Goal: Task Accomplishment & Management: Manage account settings

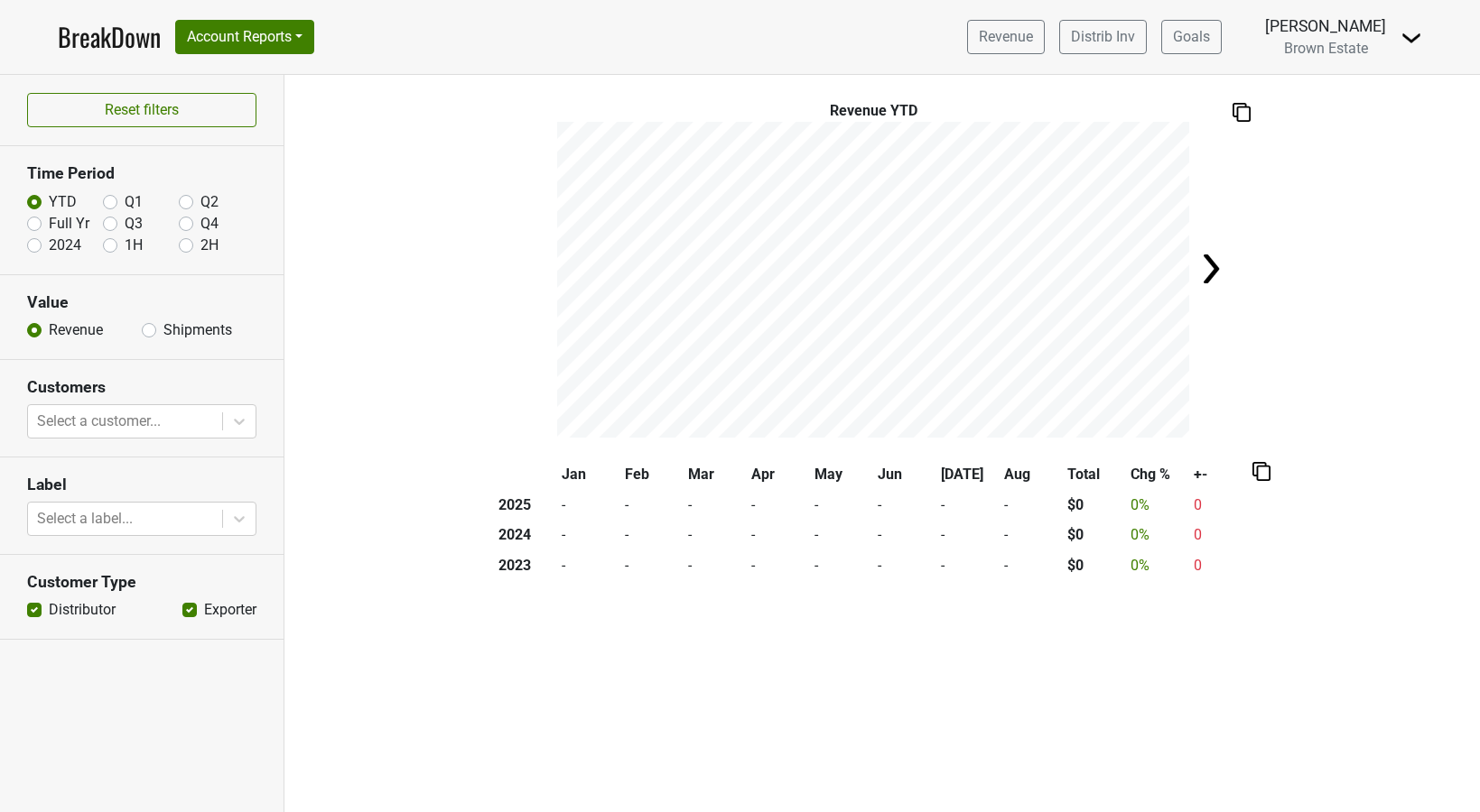
click at [1395, 35] on div "Revenue Distrib Inv Goals Sean Moore Brown Estate Control Center Open Leadrank …" at bounding box center [1187, 37] width 469 height 46
click at [1402, 36] on img at bounding box center [1411, 38] width 22 height 22
click at [1338, 130] on link "Logout" at bounding box center [1350, 131] width 142 height 28
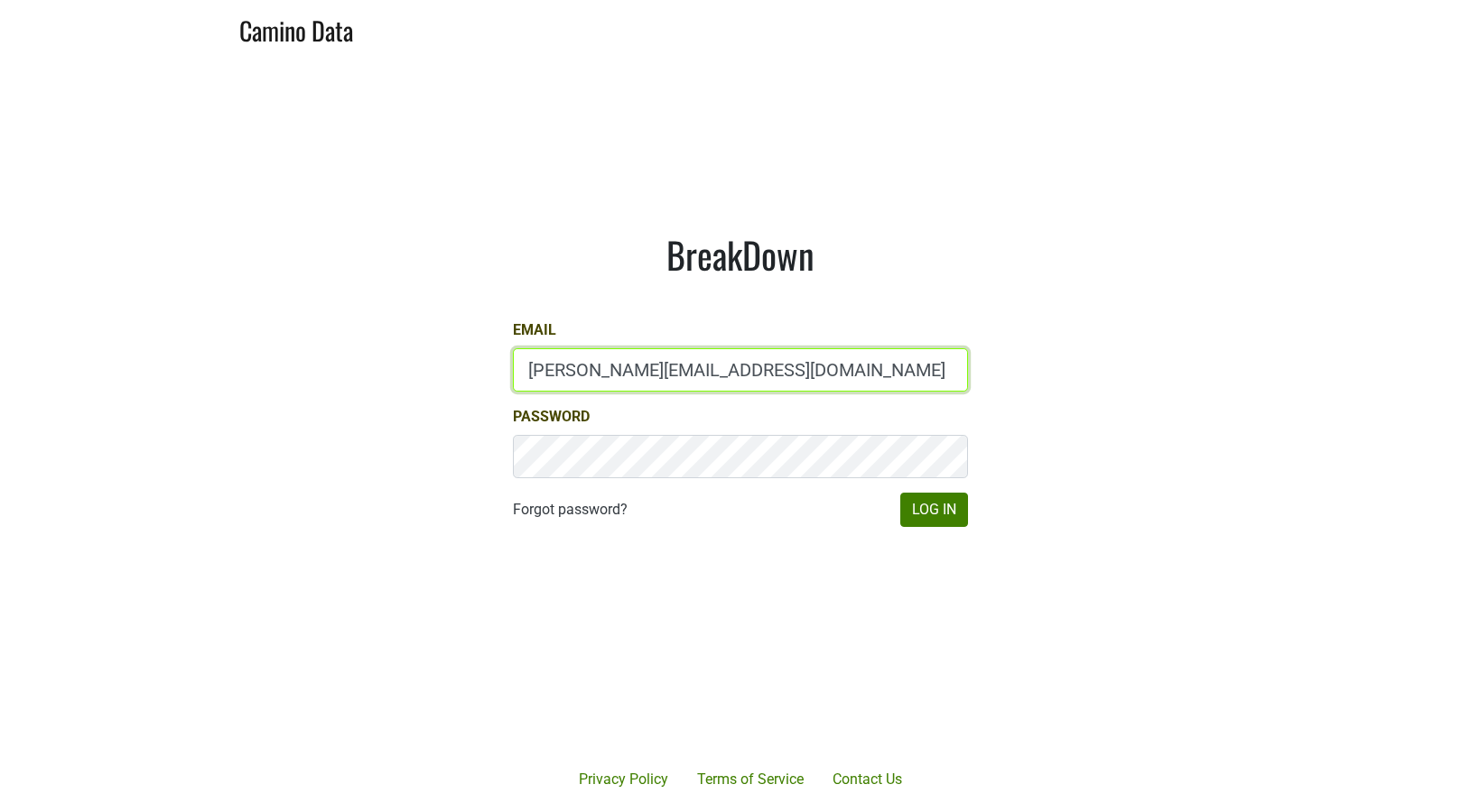
click at [720, 376] on input "matt@poggiocosta.com" at bounding box center [740, 370] width 455 height 44
type input "chad@ashesdiamonds.com"
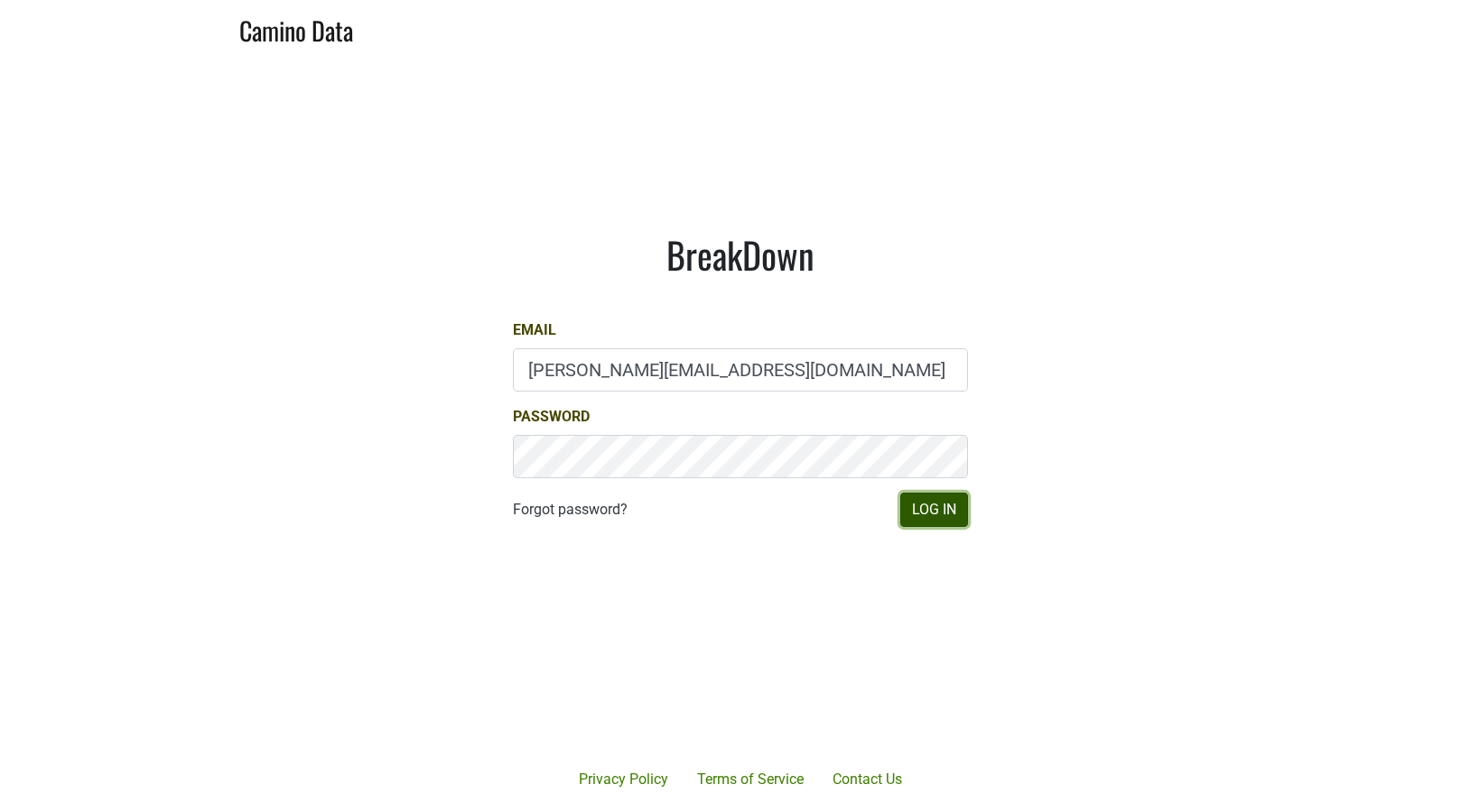
click at [910, 514] on button "Log In" at bounding box center [934, 510] width 67 height 34
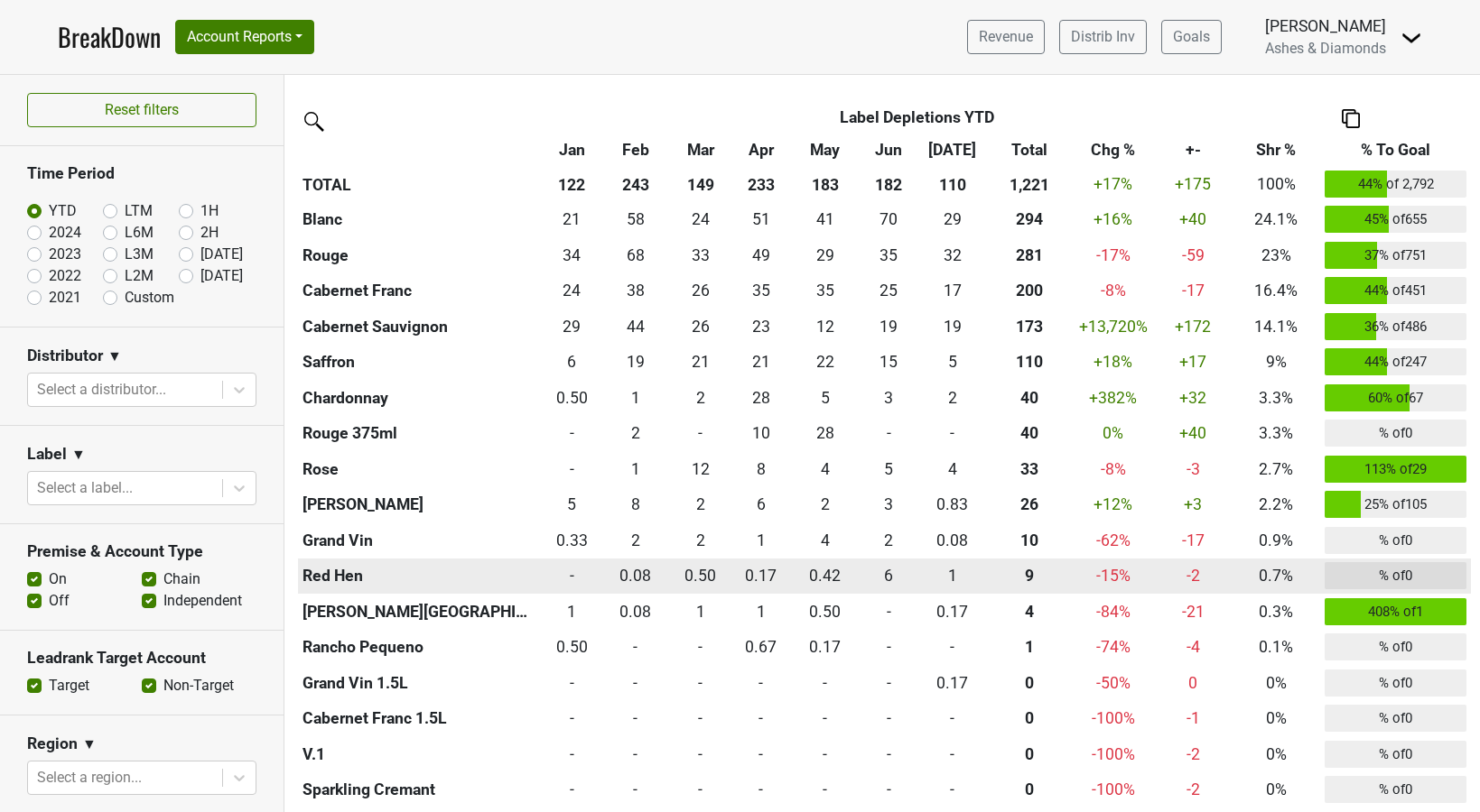
scroll to position [1884, 0]
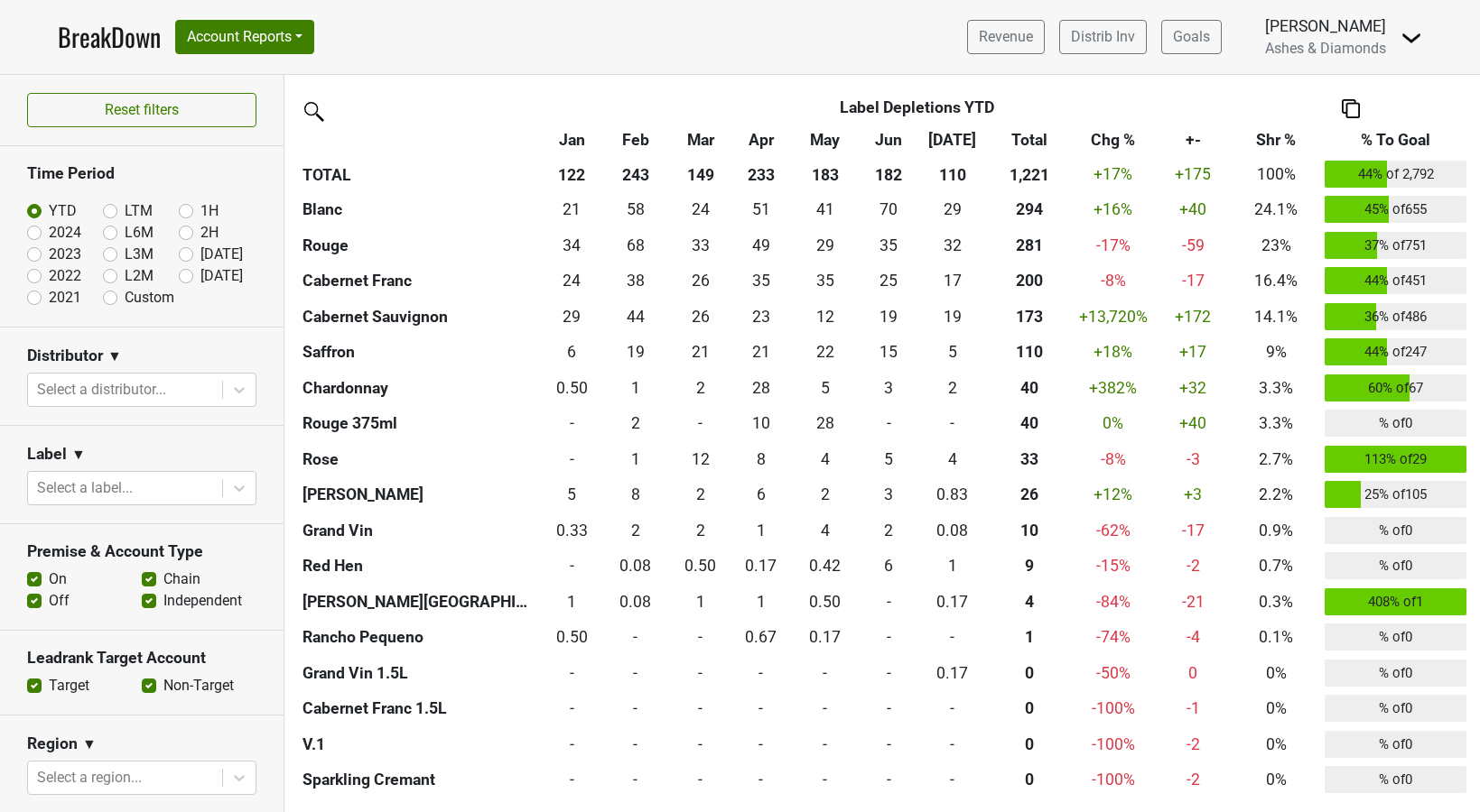
click at [48, 236] on label "2024" at bounding box center [65, 233] width 32 height 22
click at [36, 236] on input "2024" at bounding box center [64, 231] width 72 height 18
radio input "true"
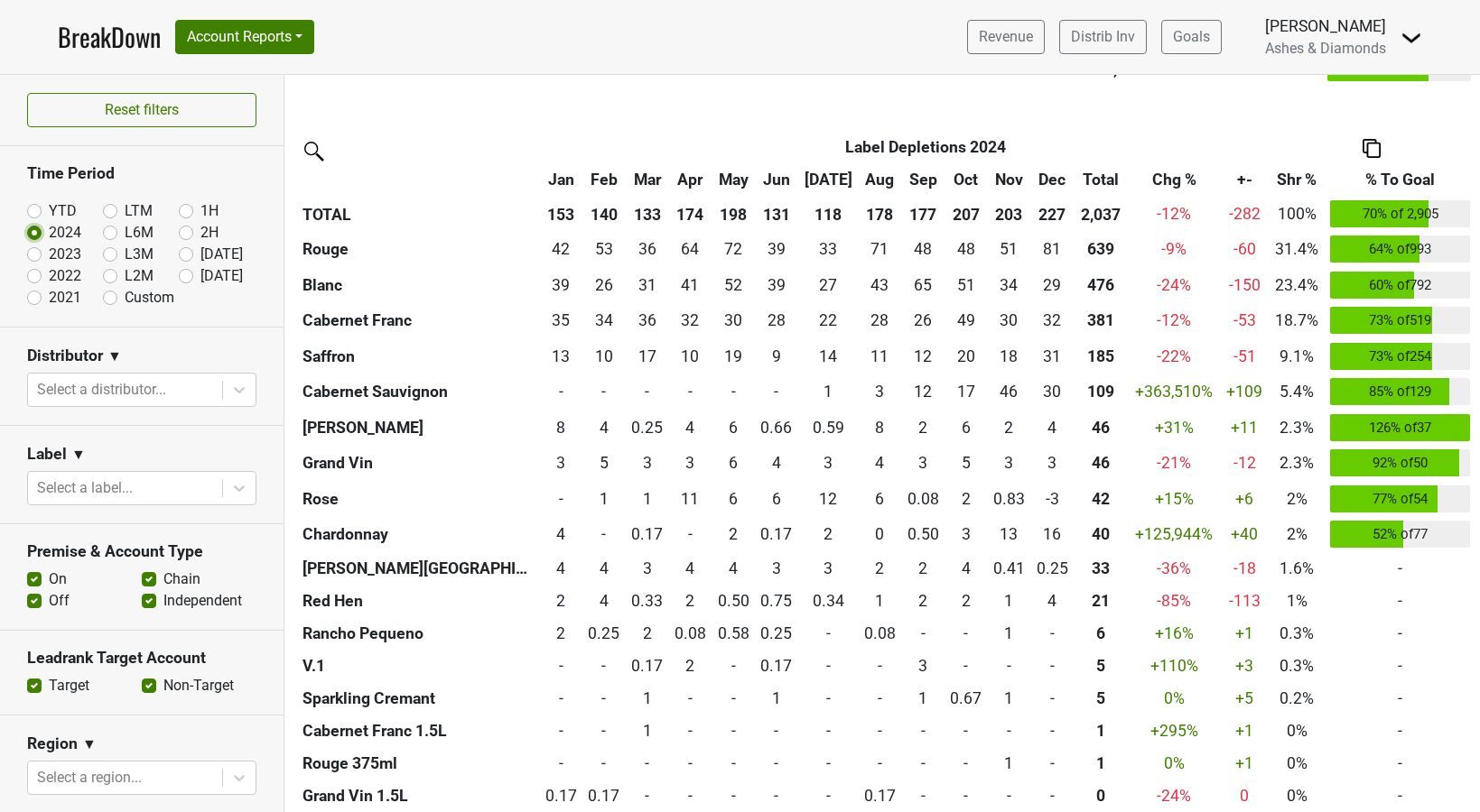
scroll to position [1716, 0]
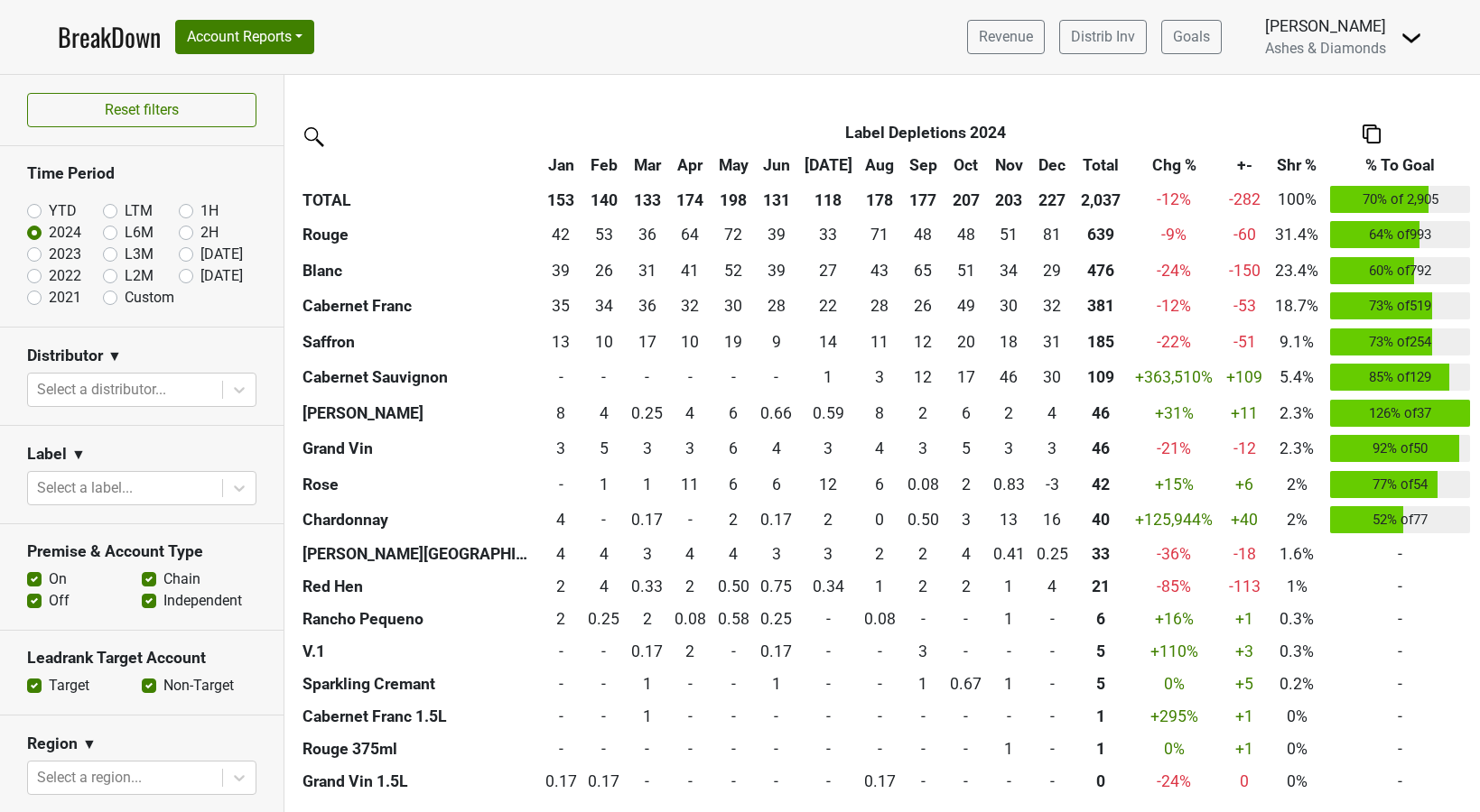
click at [48, 252] on label "2023" at bounding box center [65, 255] width 32 height 22
click at [32, 252] on input "2023" at bounding box center [64, 253] width 72 height 18
radio input "true"
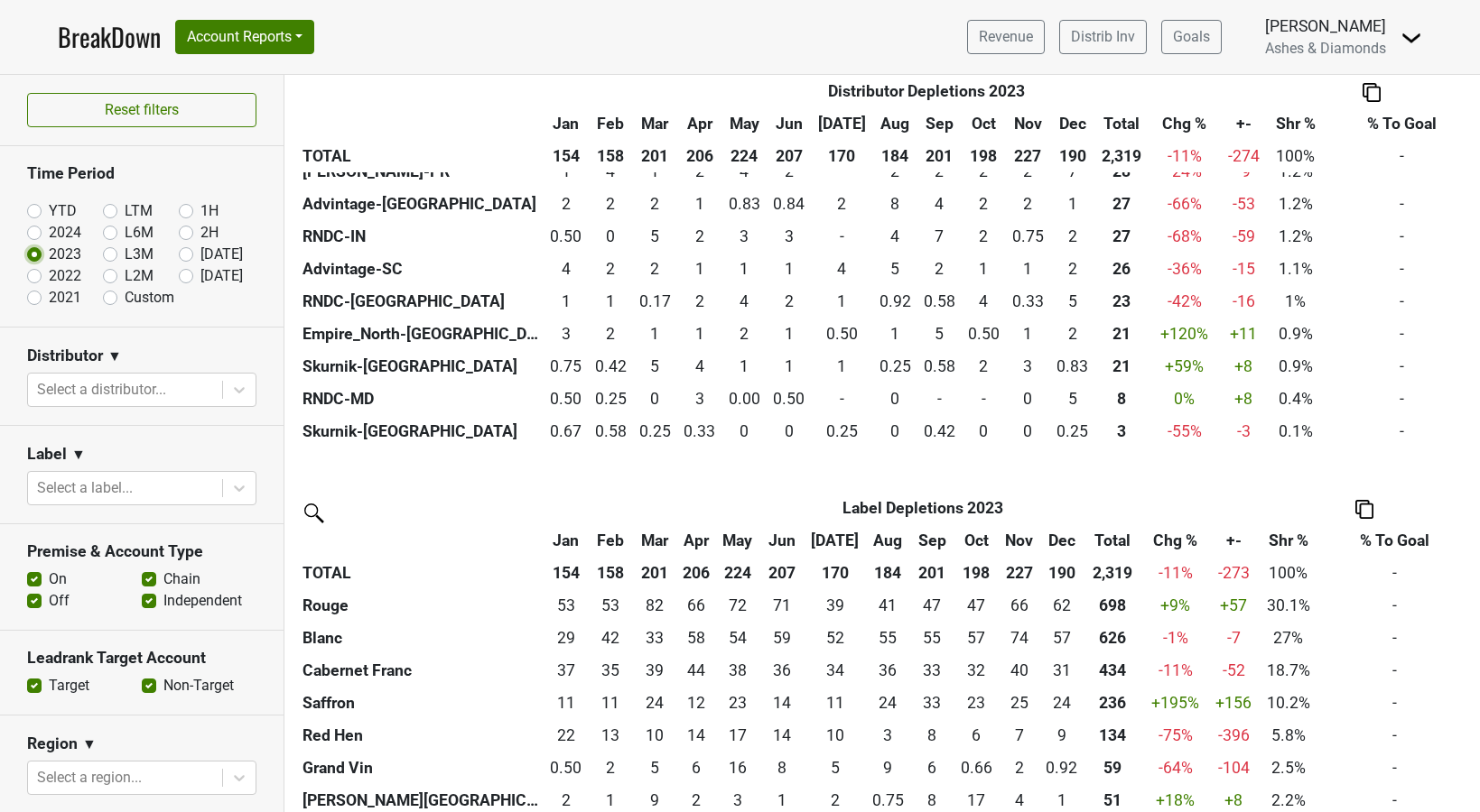
scroll to position [1492, 0]
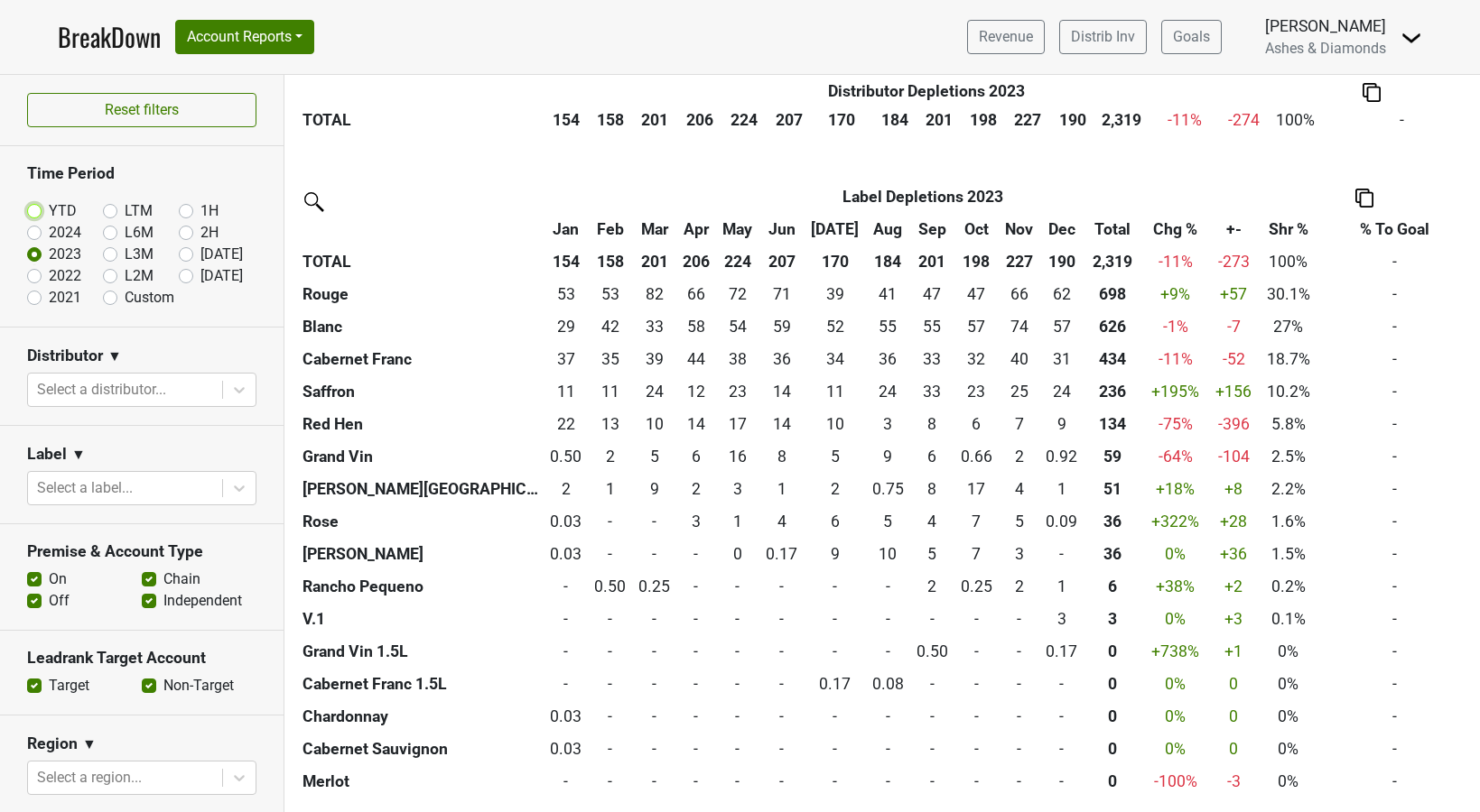
click at [46, 207] on input "YTD" at bounding box center [64, 209] width 72 height 18
radio input "true"
